Goal: Information Seeking & Learning: Learn about a topic

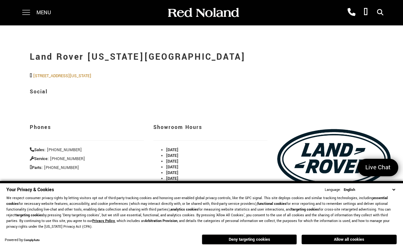
click at [23, 14] on span at bounding box center [26, 12] width 8 height 25
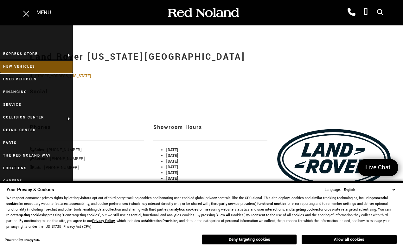
click at [37, 66] on link "New Vehicles" at bounding box center [36, 66] width 73 height 13
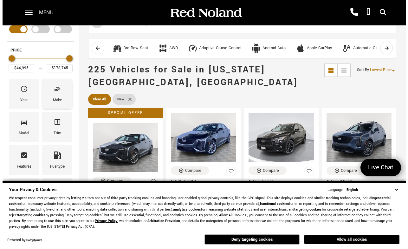
scroll to position [30, 0]
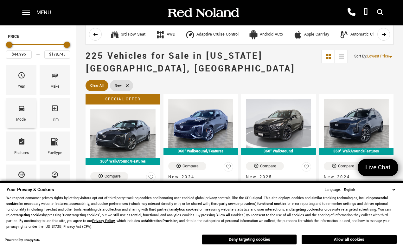
click at [24, 108] on icon "Model" at bounding box center [22, 108] width 6 height 5
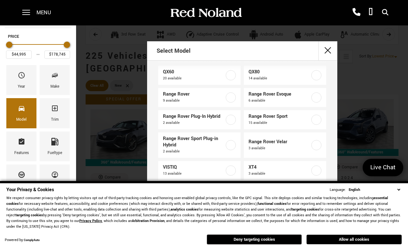
scroll to position [162, 0]
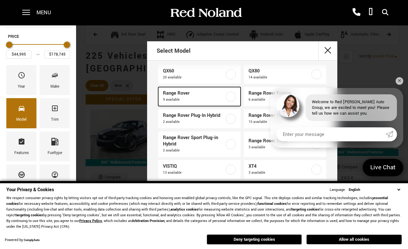
click at [181, 92] on span "Range Rover" at bounding box center [194, 93] width 62 height 6
type input "$129,662"
type input "$166,622"
checkbox input "true"
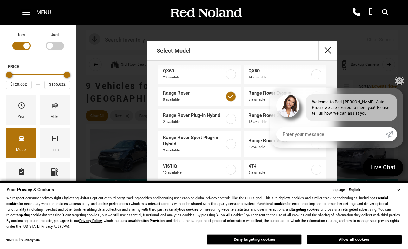
click at [398, 80] on link "✕" at bounding box center [400, 81] width 8 height 8
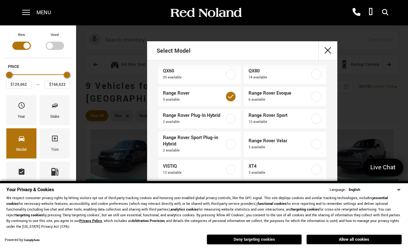
click at [276, 241] on button "Deny targeting cookies" at bounding box center [254, 239] width 95 height 10
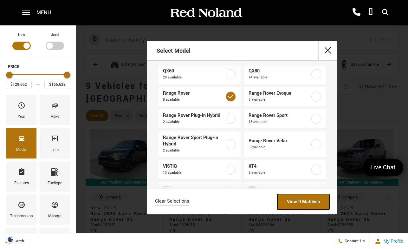
click at [301, 199] on link "View 9 Matches" at bounding box center [303, 202] width 52 height 16
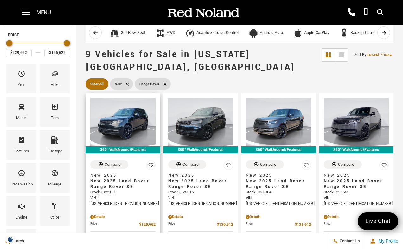
scroll to position [43, 0]
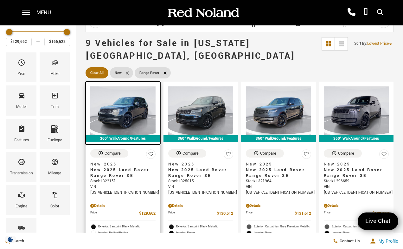
click at [124, 109] on img at bounding box center [122, 110] width 65 height 49
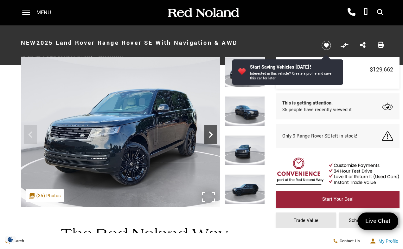
click at [210, 135] on icon "Next" at bounding box center [211, 134] width 13 height 13
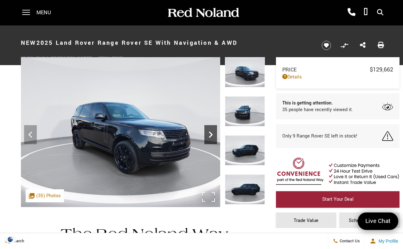
click at [210, 135] on icon "Next" at bounding box center [211, 134] width 13 height 13
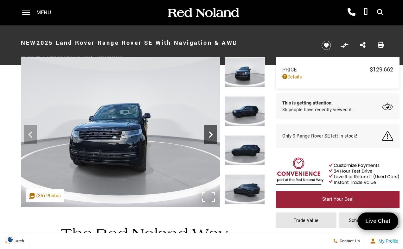
click at [210, 135] on icon "Next" at bounding box center [211, 134] width 13 height 13
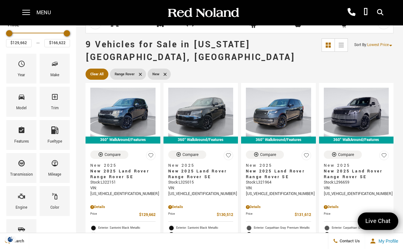
scroll to position [24, 0]
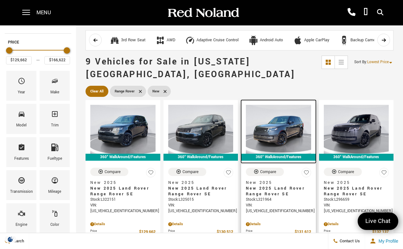
click at [282, 121] on img at bounding box center [278, 129] width 65 height 49
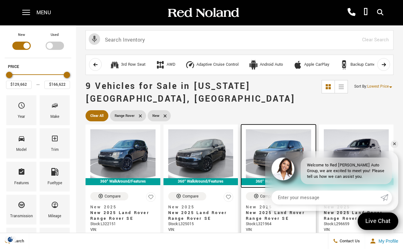
click at [274, 139] on img at bounding box center [278, 153] width 65 height 49
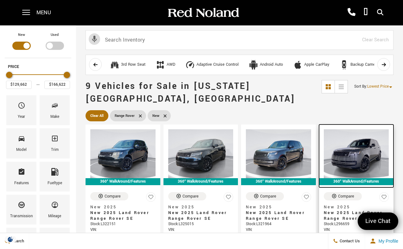
click at [361, 153] on img at bounding box center [356, 153] width 65 height 49
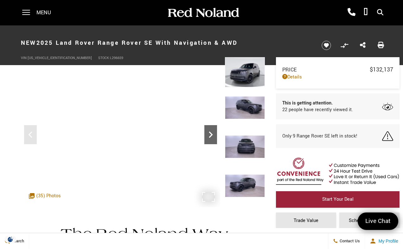
click at [210, 137] on icon "Next" at bounding box center [211, 134] width 4 height 6
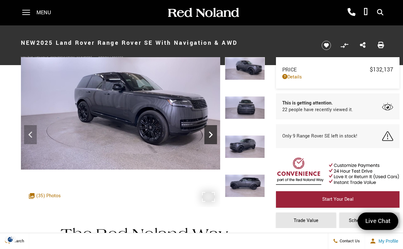
click at [210, 137] on icon "Next" at bounding box center [211, 134] width 4 height 6
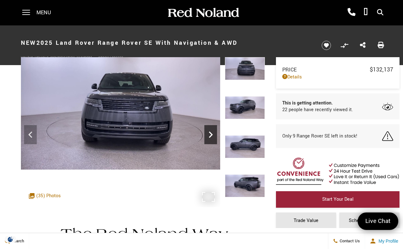
click at [210, 137] on icon "Next" at bounding box center [211, 134] width 4 height 6
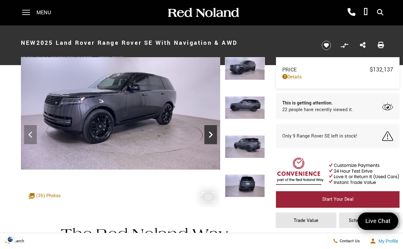
click at [210, 137] on icon "Next" at bounding box center [211, 134] width 4 height 6
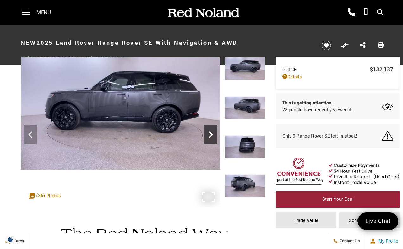
click at [210, 137] on icon "Next" at bounding box center [211, 134] width 4 height 6
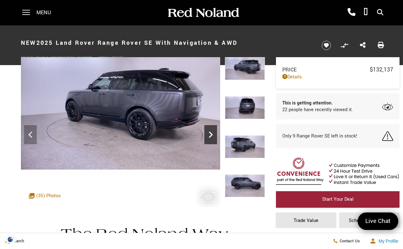
click at [210, 137] on icon "Next" at bounding box center [211, 134] width 4 height 6
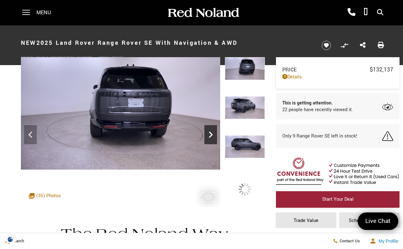
click at [210, 137] on icon "Next" at bounding box center [211, 134] width 4 height 6
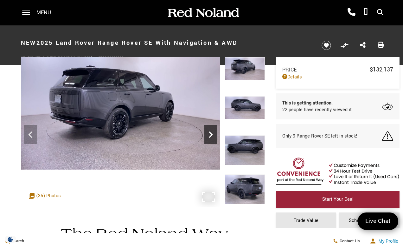
click at [210, 137] on icon "Next" at bounding box center [211, 134] width 4 height 6
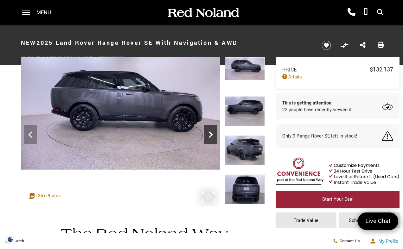
click at [210, 137] on icon "Next" at bounding box center [211, 134] width 4 height 6
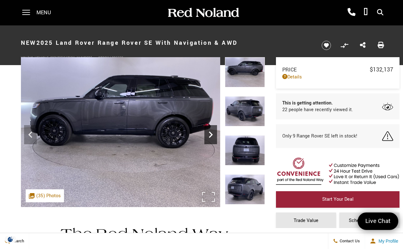
click at [210, 137] on icon "Next" at bounding box center [211, 134] width 4 height 6
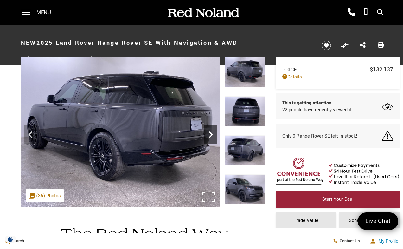
click at [210, 137] on icon "Next" at bounding box center [211, 134] width 4 height 6
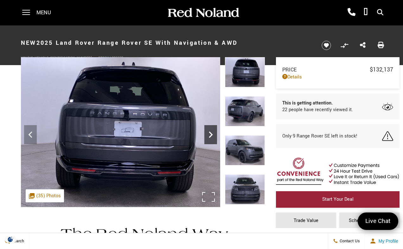
click at [210, 137] on icon "Next" at bounding box center [211, 134] width 4 height 6
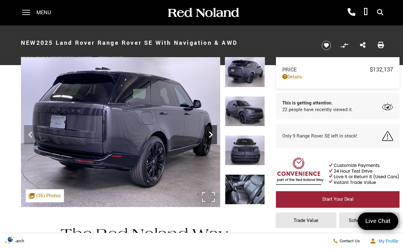
click at [210, 137] on icon "Next" at bounding box center [211, 134] width 4 height 6
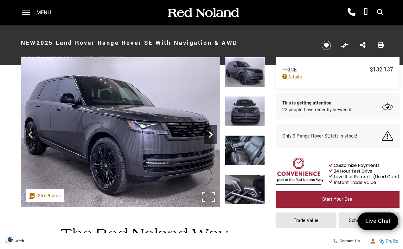
click at [210, 137] on icon "Next" at bounding box center [211, 134] width 4 height 6
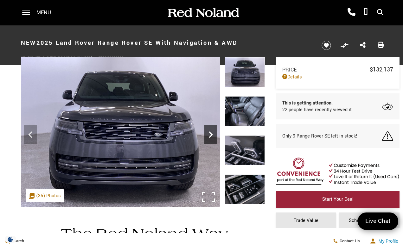
click at [210, 137] on icon "Next" at bounding box center [211, 134] width 4 height 6
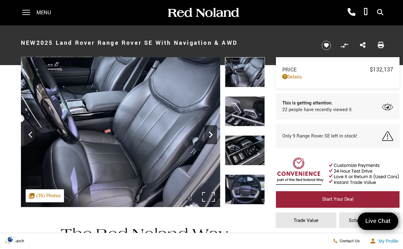
click at [210, 137] on icon "Next" at bounding box center [211, 134] width 4 height 6
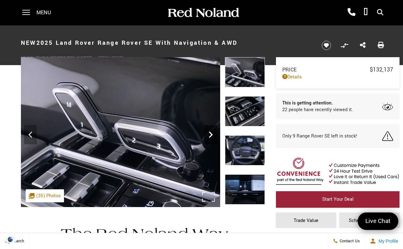
click at [210, 137] on icon "Next" at bounding box center [211, 134] width 4 height 6
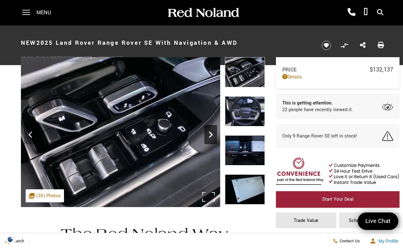
click at [210, 137] on icon "Next" at bounding box center [211, 134] width 4 height 6
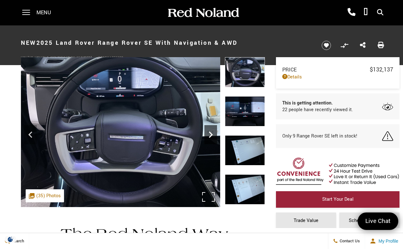
click at [210, 137] on icon "Next" at bounding box center [211, 134] width 4 height 6
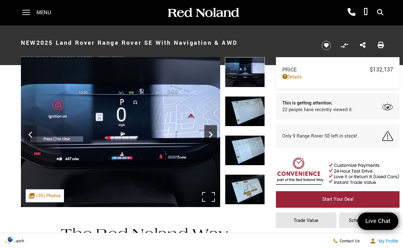
click at [210, 137] on icon "Next" at bounding box center [211, 134] width 4 height 6
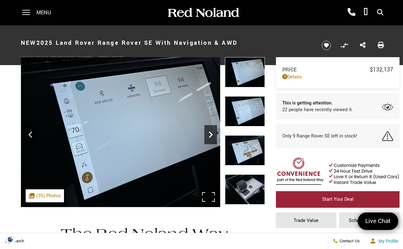
click at [210, 137] on icon "Next" at bounding box center [211, 134] width 4 height 6
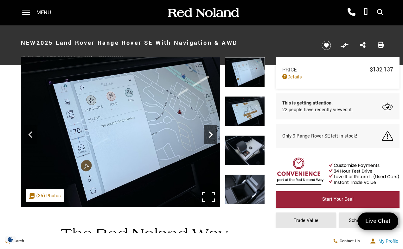
click at [210, 137] on icon "Next" at bounding box center [211, 134] width 4 height 6
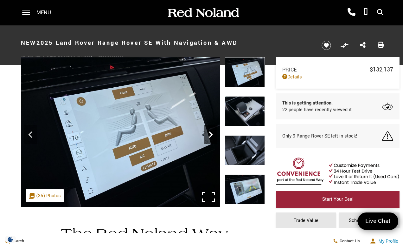
click at [210, 137] on icon "Next" at bounding box center [211, 134] width 4 height 6
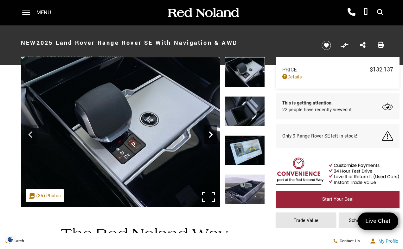
click at [210, 137] on icon "Next" at bounding box center [211, 134] width 4 height 6
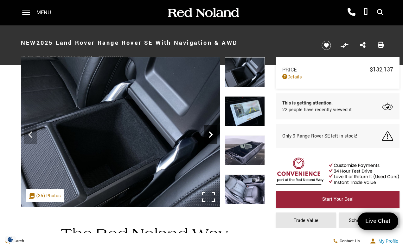
click at [210, 137] on icon "Next" at bounding box center [211, 134] width 4 height 6
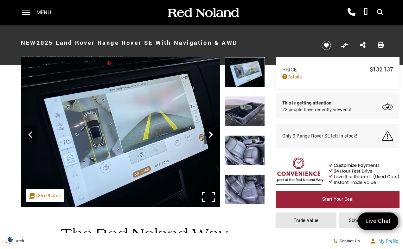
click at [210, 137] on icon "Next" at bounding box center [211, 134] width 4 height 6
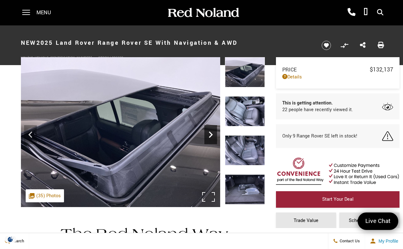
click at [210, 137] on icon "Next" at bounding box center [211, 134] width 4 height 6
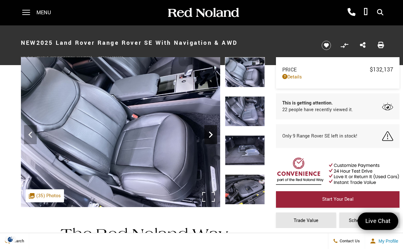
click at [210, 137] on icon "Next" at bounding box center [211, 134] width 4 height 6
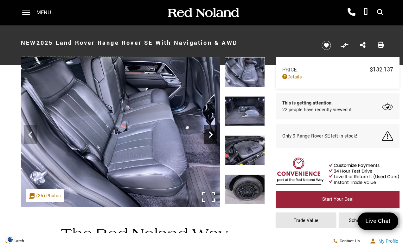
click at [210, 137] on icon "Next" at bounding box center [211, 134] width 4 height 6
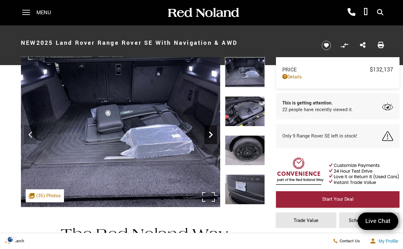
click at [210, 137] on icon "Next" at bounding box center [211, 134] width 4 height 6
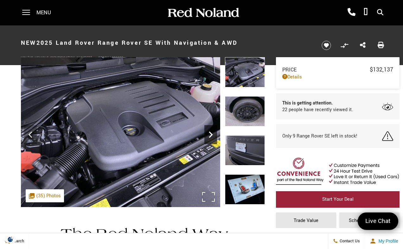
click at [210, 137] on icon "Next" at bounding box center [211, 134] width 4 height 6
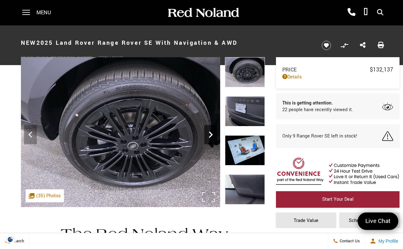
click at [210, 137] on icon "Next" at bounding box center [211, 134] width 4 height 6
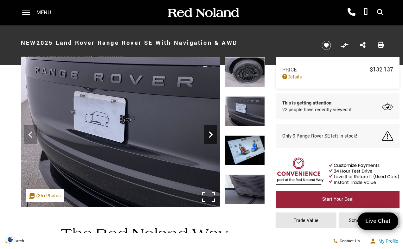
click at [210, 137] on icon "Next" at bounding box center [211, 134] width 4 height 6
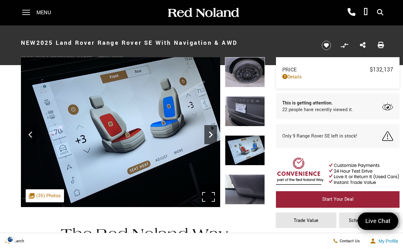
click at [210, 137] on icon "Next" at bounding box center [211, 134] width 4 height 6
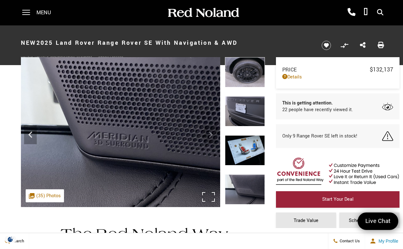
click at [210, 137] on img at bounding box center [120, 132] width 199 height 150
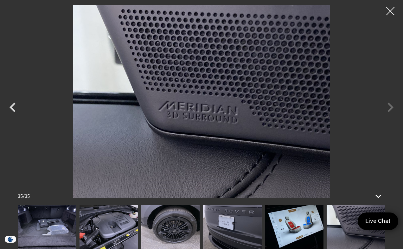
click at [390, 11] on div at bounding box center [390, 11] width 17 height 17
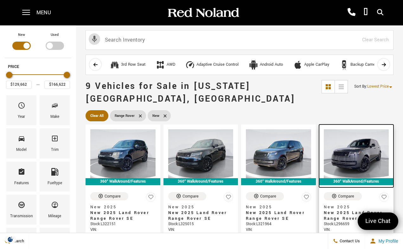
click at [365, 148] on img at bounding box center [356, 153] width 65 height 49
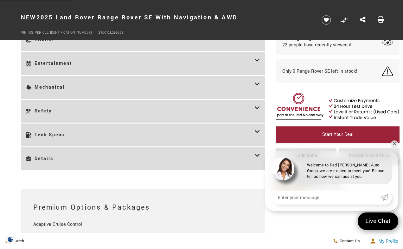
scroll to position [1182, 0]
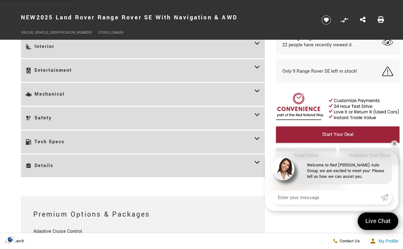
click at [257, 88] on icon at bounding box center [258, 94] width 6 height 13
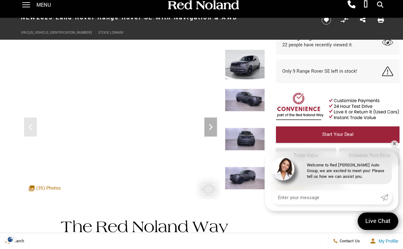
scroll to position [0, 0]
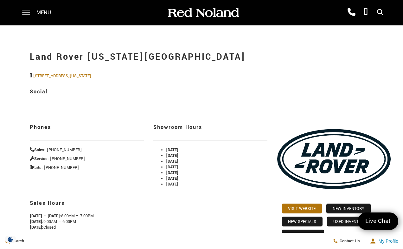
click at [26, 13] on span at bounding box center [26, 12] width 8 height 25
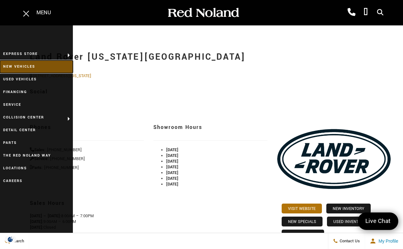
click at [31, 68] on link "New Vehicles" at bounding box center [36, 66] width 73 height 13
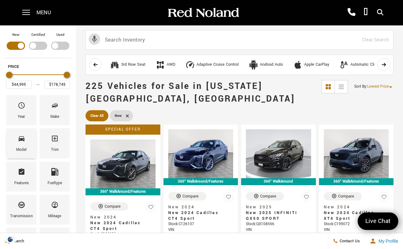
click at [25, 148] on div "Model" at bounding box center [21, 149] width 10 height 7
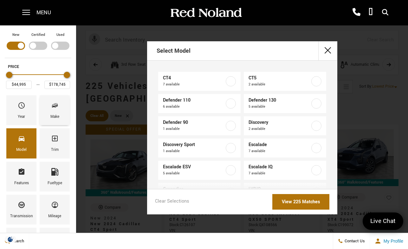
click at [64, 114] on div "Make" at bounding box center [55, 110] width 30 height 30
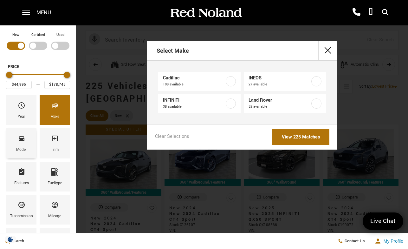
click at [27, 142] on div "Model" at bounding box center [21, 143] width 30 height 30
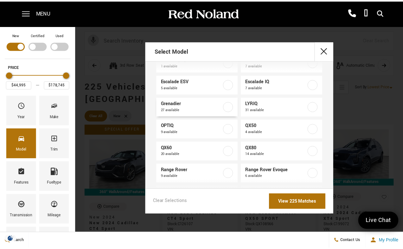
scroll to position [133, 0]
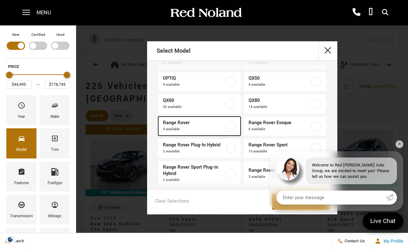
click at [183, 123] on span "Range Rover" at bounding box center [194, 123] width 62 height 6
type input "$129,662"
type input "$166,622"
checkbox input "true"
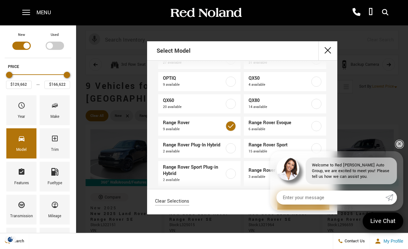
click at [399, 144] on link "✕" at bounding box center [400, 144] width 8 height 8
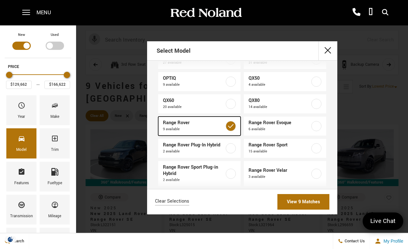
click at [185, 122] on span "Range Rover" at bounding box center [194, 123] width 62 height 6
type input "$44,995"
type input "$178,745"
checkbox input "false"
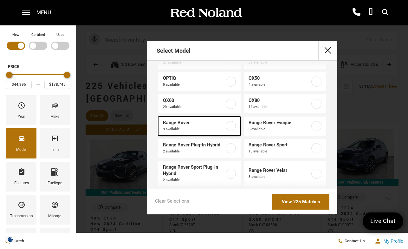
click at [185, 122] on span "Range Rover" at bounding box center [194, 123] width 62 height 6
type input "$129,662"
type input "$166,622"
checkbox input "true"
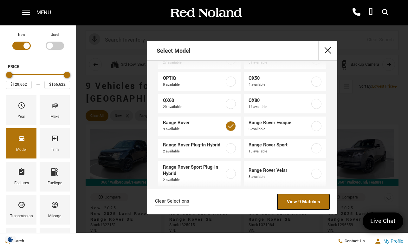
click at [301, 200] on link "View 9 Matches" at bounding box center [303, 202] width 52 height 16
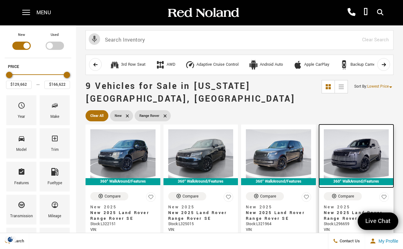
click at [358, 153] on img at bounding box center [356, 153] width 65 height 49
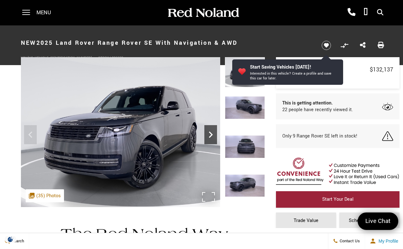
click at [214, 134] on icon "Next" at bounding box center [211, 134] width 13 height 13
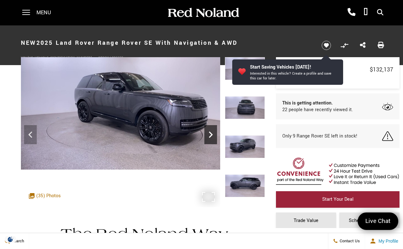
click at [214, 134] on icon "Next" at bounding box center [211, 134] width 13 height 13
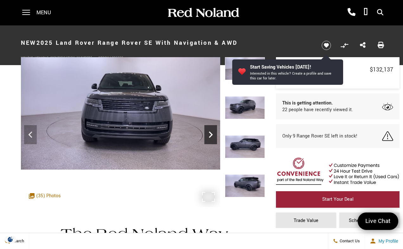
click at [214, 134] on icon "Next" at bounding box center [211, 134] width 13 height 13
